Goal: Task Accomplishment & Management: Use online tool/utility

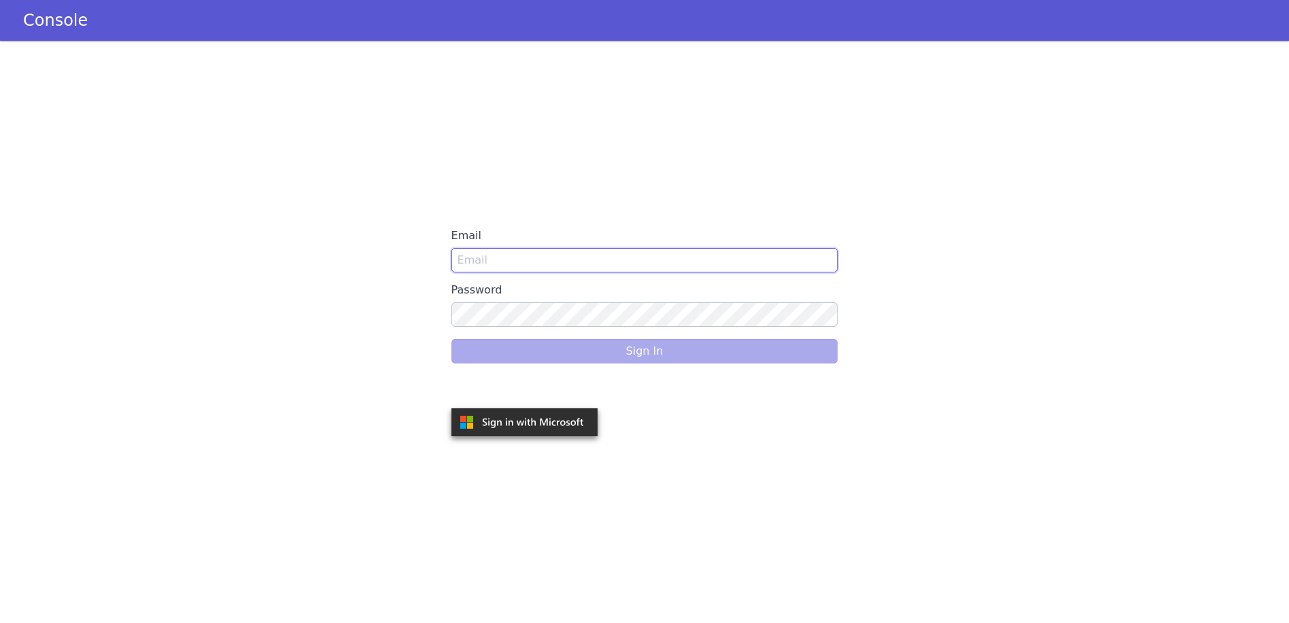
type input "[PERSON_NAME][EMAIL_ADDRESS][DOMAIN_NAME]"
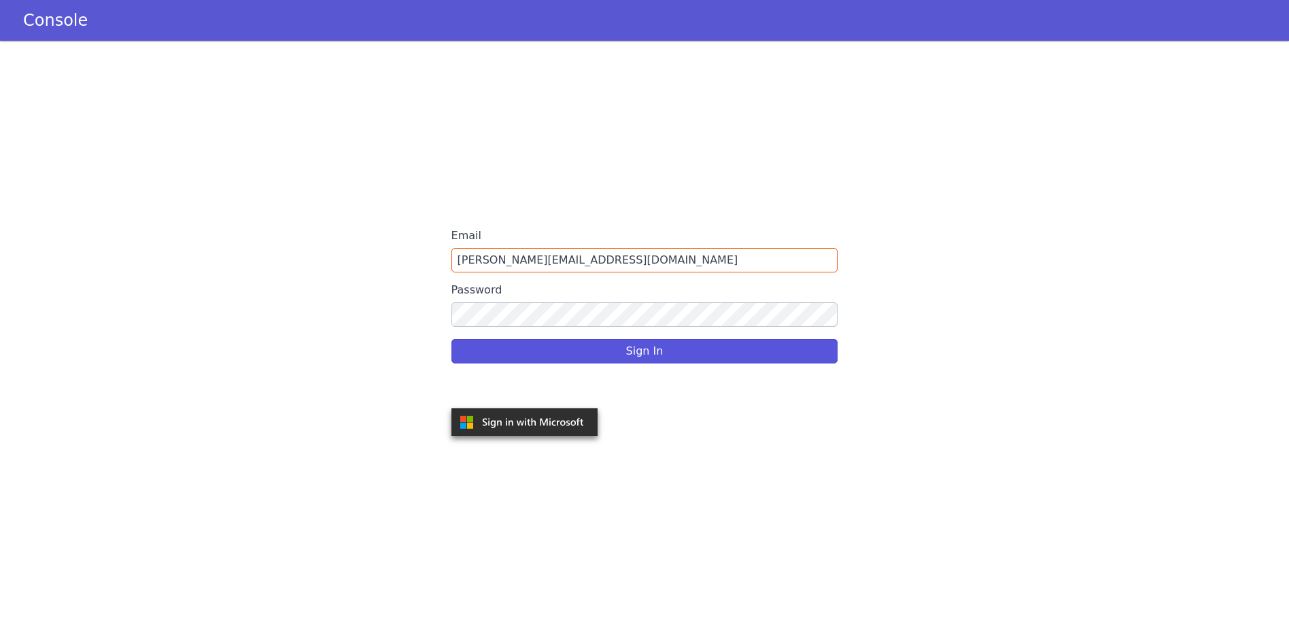
click at [745, 353] on div "Sign In" at bounding box center [644, 351] width 387 height 38
click at [743, 355] on button "Sign In" at bounding box center [644, 351] width 387 height 24
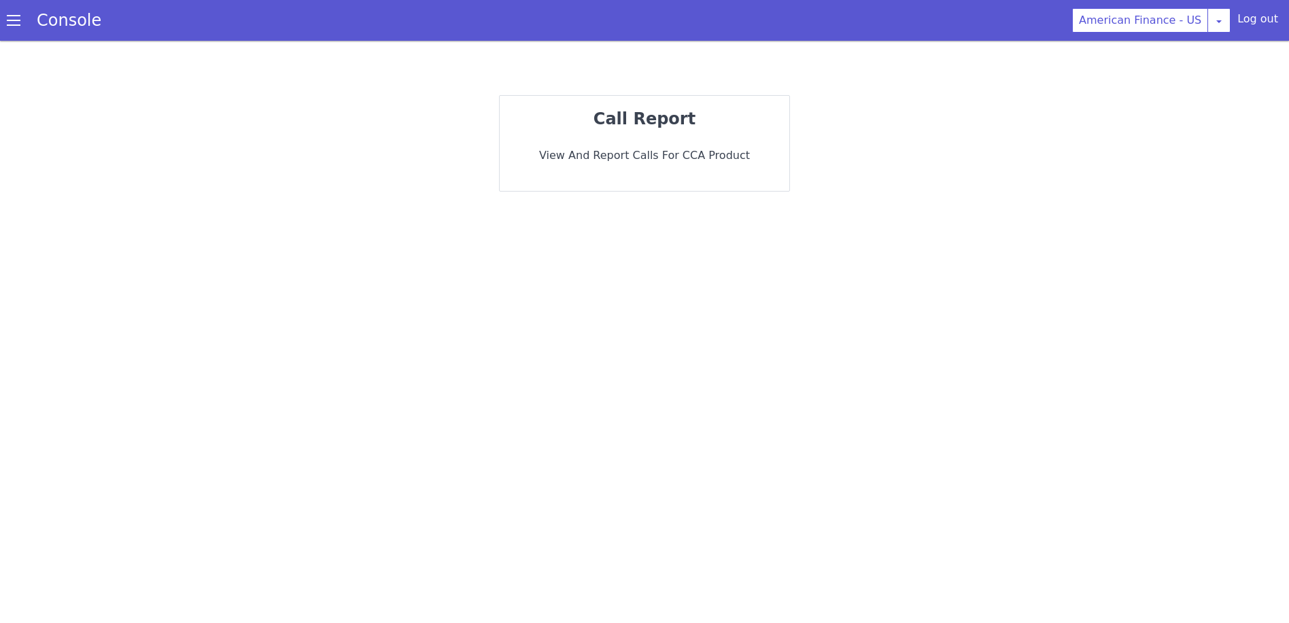
click at [15, 18] on span at bounding box center [14, 21] width 14 height 14
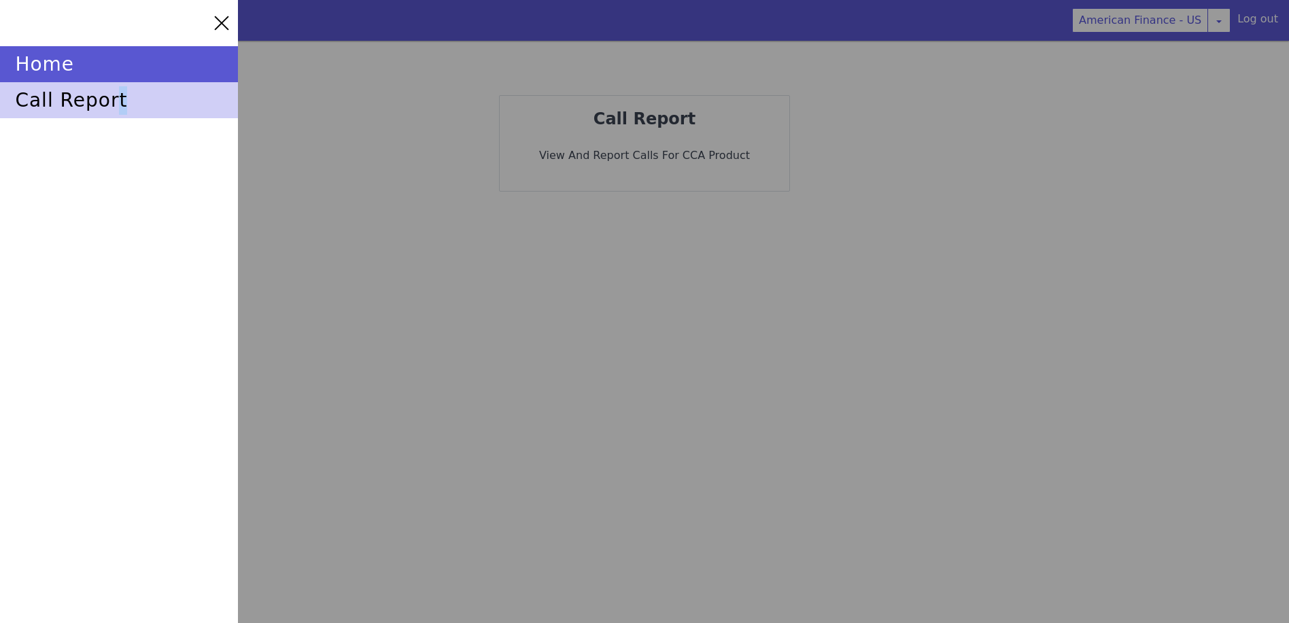
click at [115, 94] on div "call report" at bounding box center [119, 100] width 238 height 36
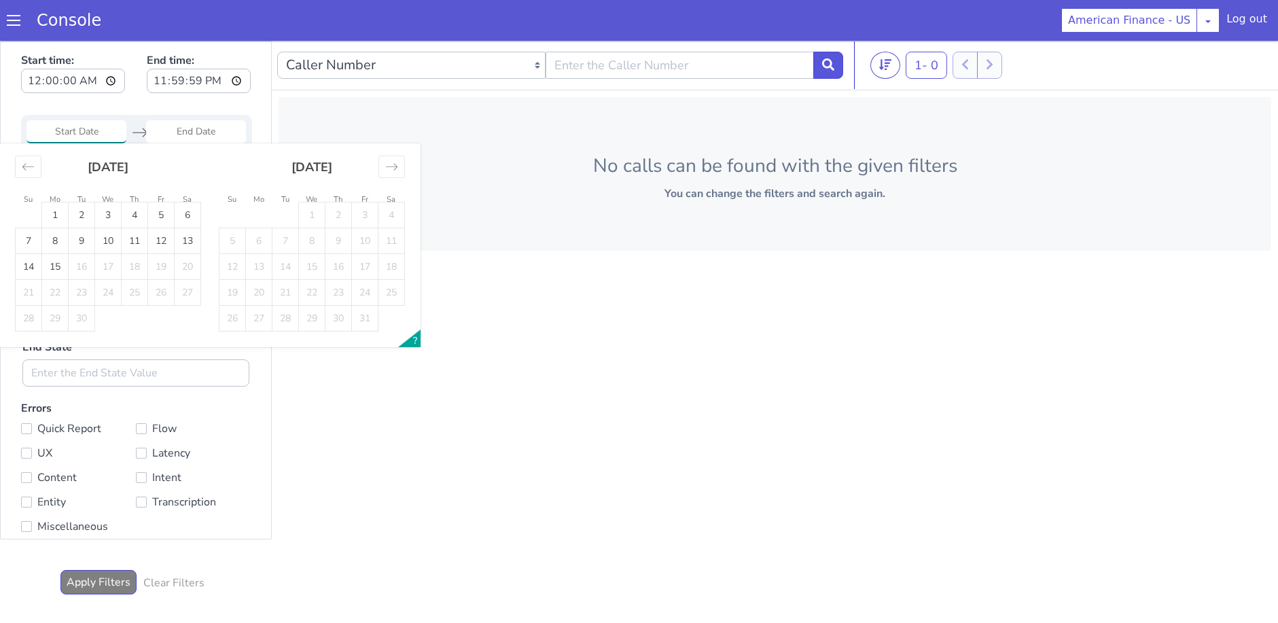
click at [110, 134] on input "Start Date" at bounding box center [77, 131] width 100 height 23
